Goal: Task Accomplishment & Management: Use online tool/utility

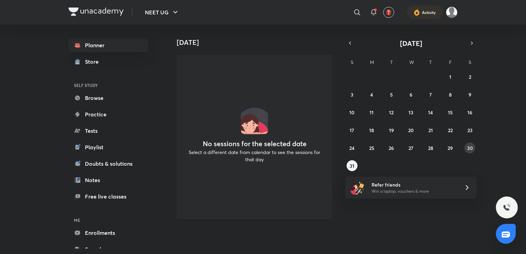
click at [469, 146] on abbr "30" at bounding box center [470, 148] width 6 height 7
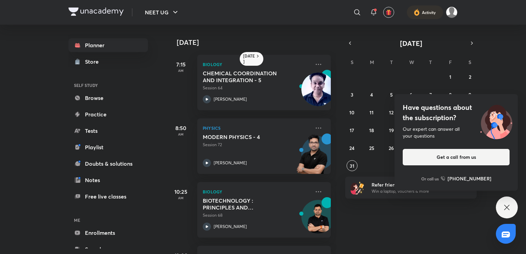
click at [504, 209] on icon at bounding box center [506, 207] width 8 height 8
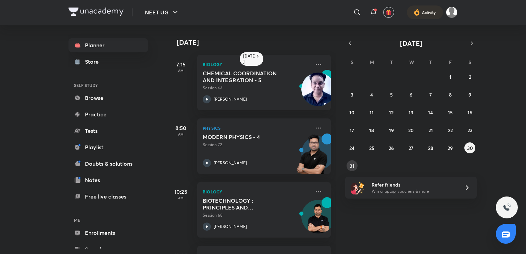
click at [348, 167] on button "31" at bounding box center [351, 165] width 11 height 11
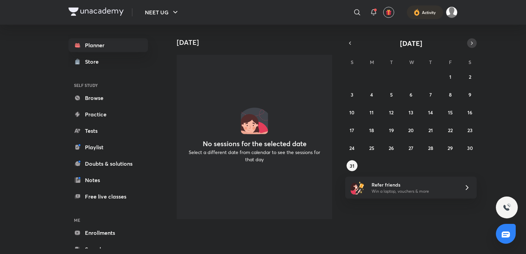
click at [469, 43] on icon "button" at bounding box center [471, 43] width 5 height 6
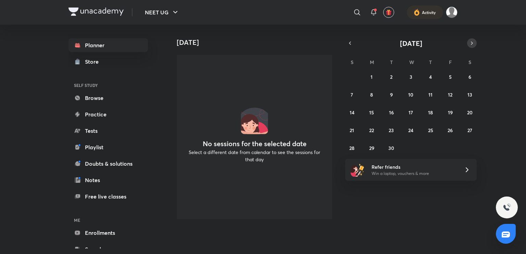
click at [471, 41] on icon "button" at bounding box center [471, 43] width 5 height 6
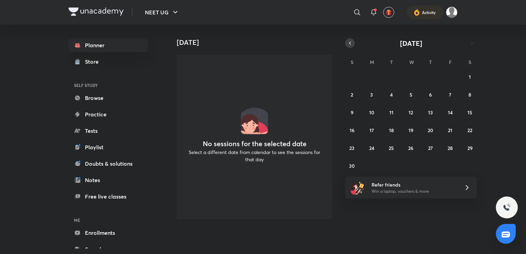
click at [351, 43] on icon "button" at bounding box center [349, 43] width 5 height 6
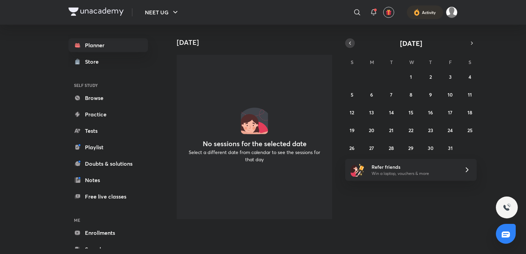
click at [351, 43] on icon "button" at bounding box center [349, 43] width 5 height 6
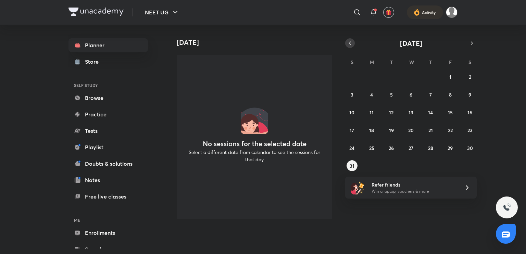
click at [351, 43] on icon "button" at bounding box center [349, 43] width 5 height 6
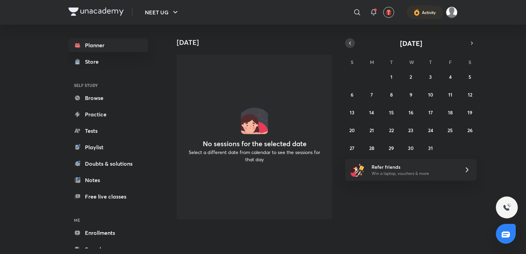
click at [351, 43] on icon "button" at bounding box center [349, 43] width 5 height 6
click at [472, 40] on icon "button" at bounding box center [471, 43] width 5 height 6
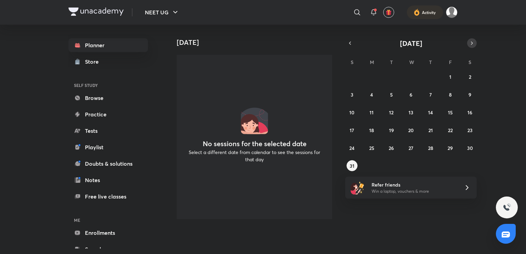
click at [472, 40] on icon "button" at bounding box center [471, 43] width 5 height 6
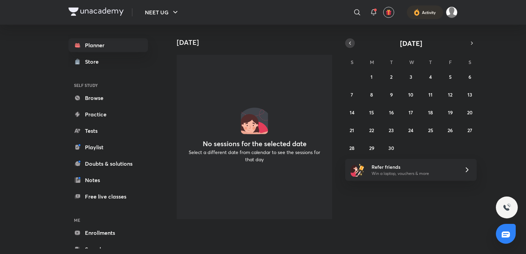
click at [353, 43] on button "button" at bounding box center [350, 43] width 10 height 10
